Goal: Find specific page/section: Find specific page/section

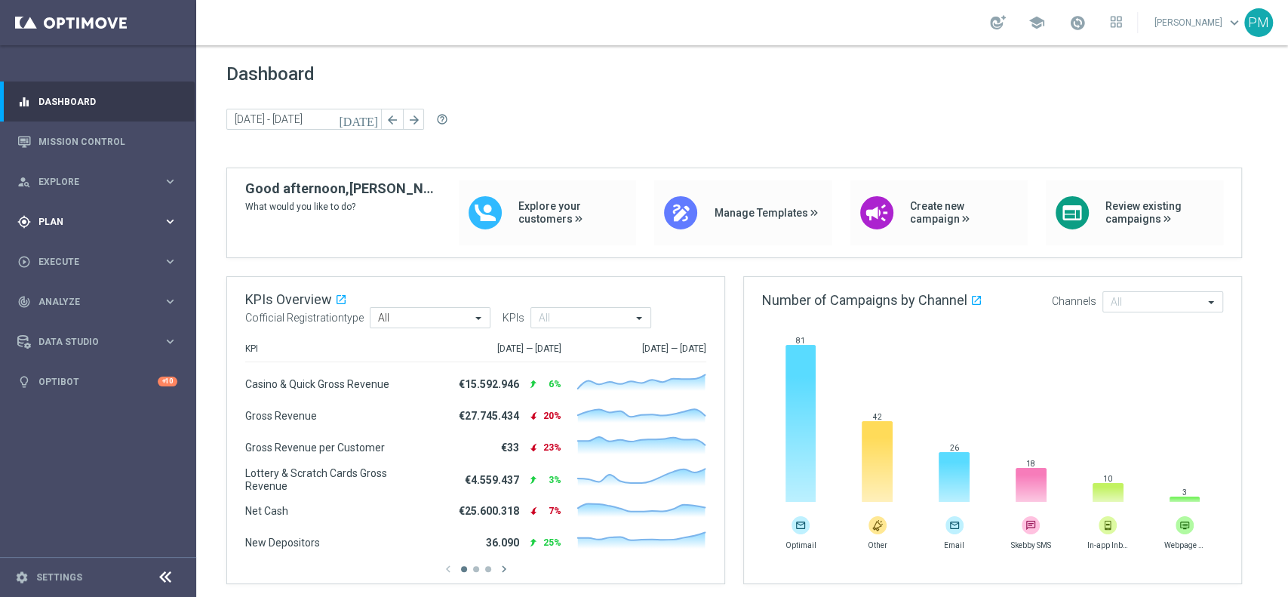
click at [60, 215] on div "gps_fixed Plan" at bounding box center [90, 222] width 146 height 14
click at [63, 254] on link "Target Groups" at bounding box center [98, 253] width 118 height 12
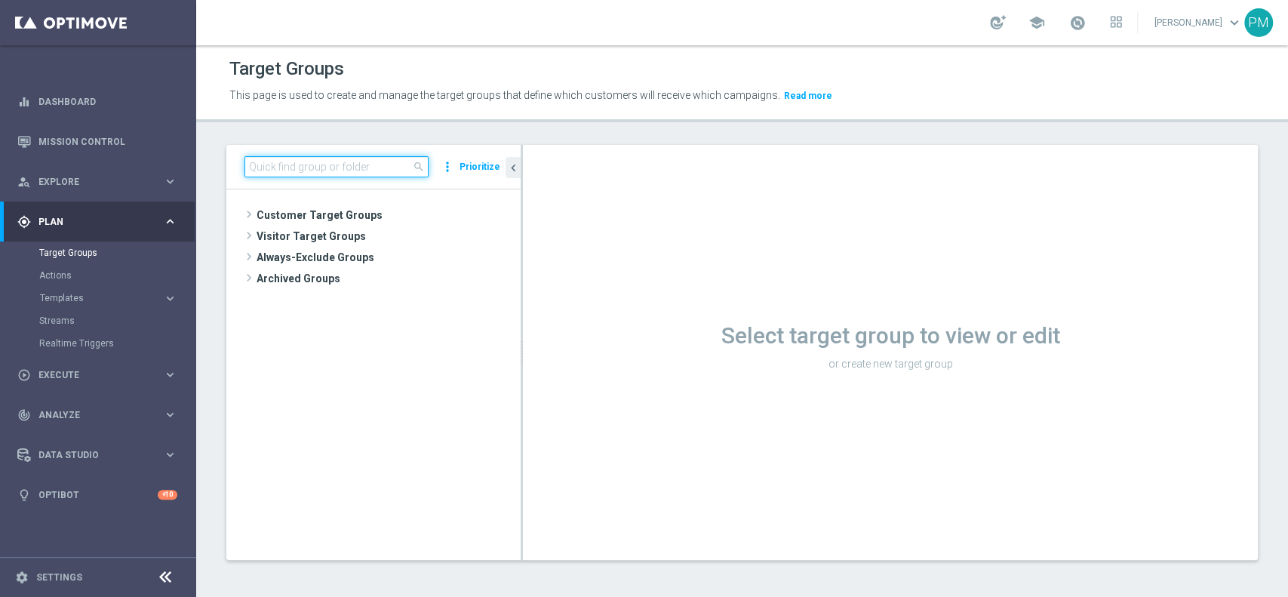
click at [363, 161] on input at bounding box center [337, 166] width 184 height 21
paste input "Multi Silver ggr nb lm tra 0 e 100 RB 0-30%"
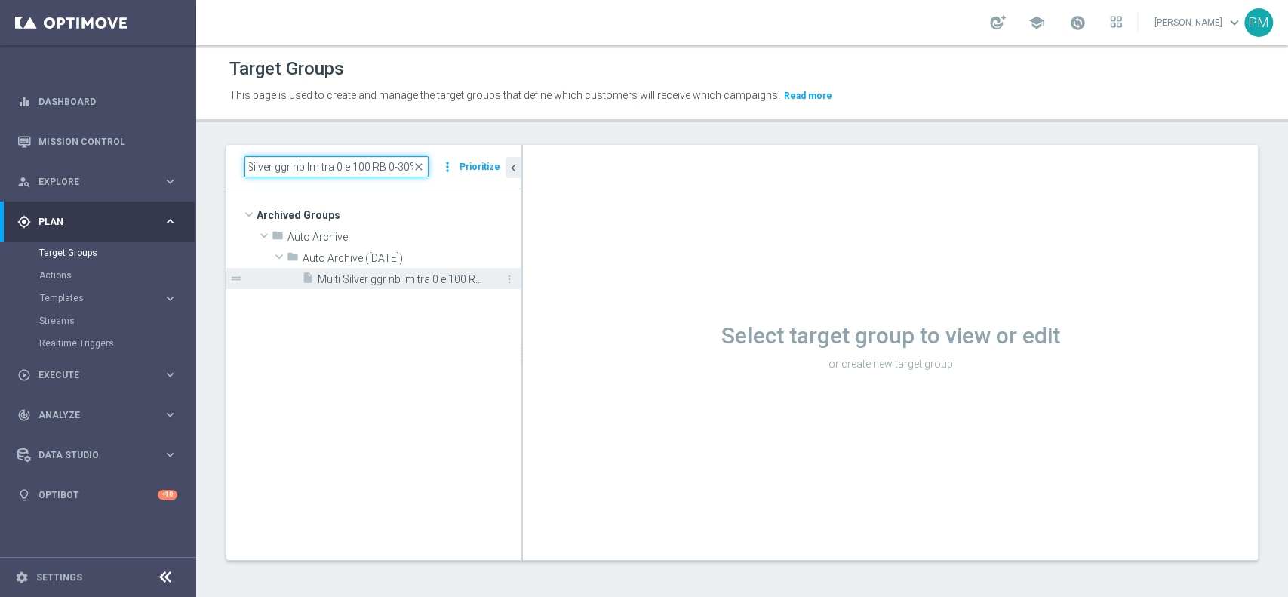
type input "Multi Silver ggr nb lm tra 0 e 100 RB 0-30%"
click at [398, 276] on span "Multi Silver ggr nb lm tra 0 e 100 RB 0-30%" at bounding box center [402, 279] width 169 height 13
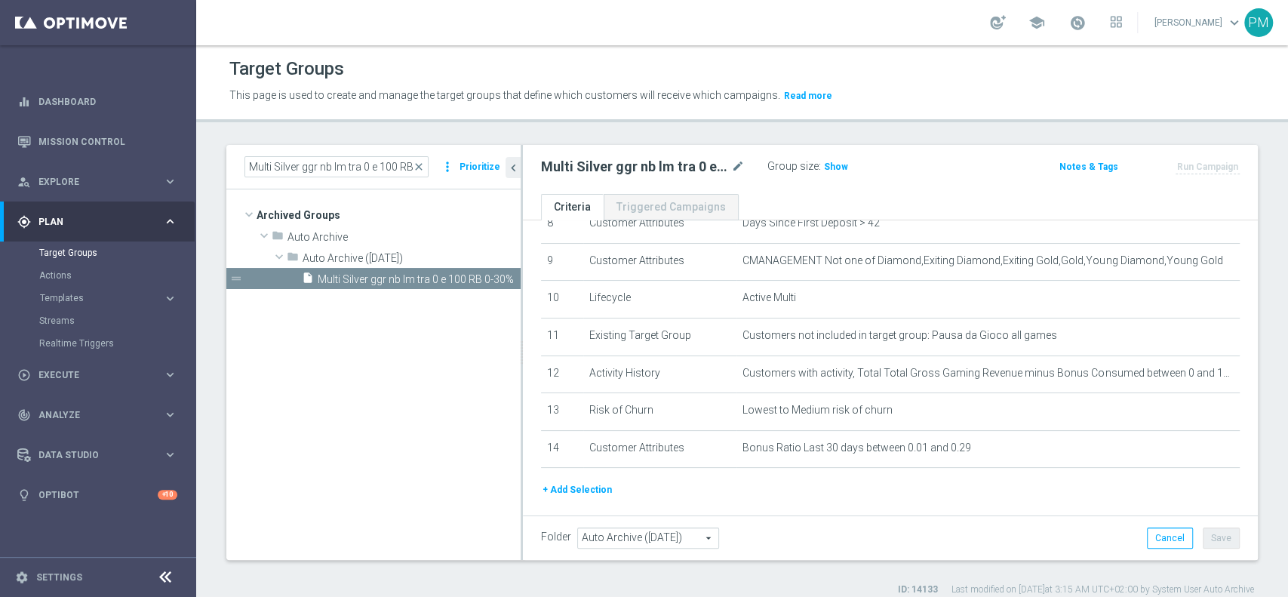
scroll to position [331, 0]
